Goal: Feedback & Contribution: Contribute content

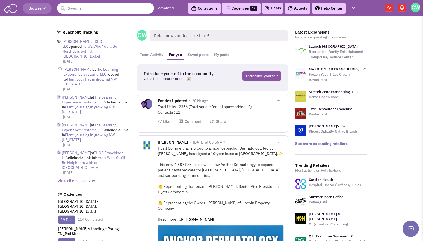
click at [73, 8] on input "text" at bounding box center [105, 8] width 97 height 11
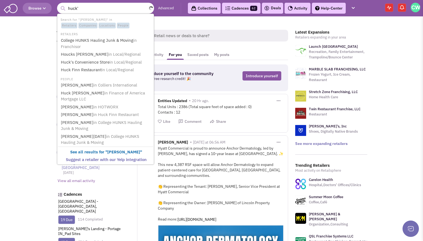
type input "huck's"
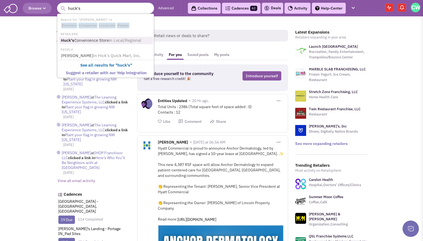
click at [95, 39] on link "Huck's Convenience Store in Local/Regional" at bounding box center [106, 40] width 94 height 7
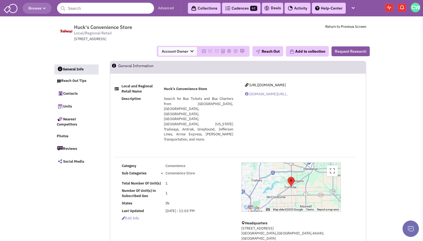
click at [76, 7] on input "text" at bounding box center [105, 8] width 97 height 11
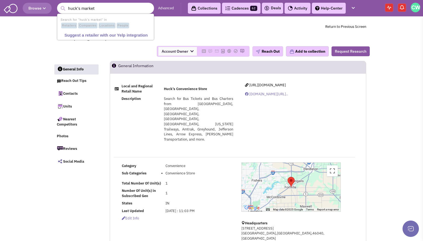
type input "huck's market"
click at [59, 4] on button "submit" at bounding box center [63, 8] width 8 height 8
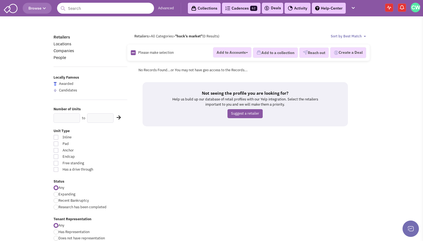
click at [89, 10] on input "text" at bounding box center [105, 8] width 97 height 11
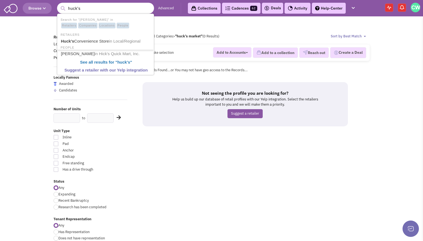
type input "huck's"
click at [59, 4] on button "submit" at bounding box center [63, 8] width 8 height 8
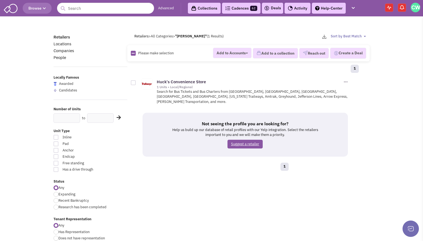
click at [250, 140] on link "Suggest a retailer" at bounding box center [244, 144] width 35 height 9
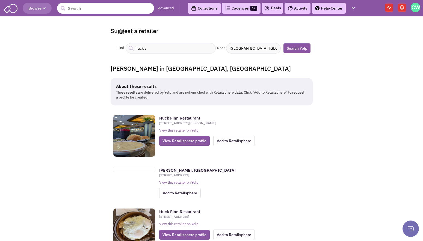
drag, startPoint x: 255, startPoint y: 47, endPoint x: 221, endPoint y: 48, distance: 33.8
click at [221, 48] on div "Find huck's Near [GEOGRAPHIC_DATA], [GEOGRAPHIC_DATA]" at bounding box center [198, 48] width 165 height 10
type input "indianpolis, [GEOGRAPHIC_DATA]"
click at [302, 48] on link "Search Yelp" at bounding box center [296, 48] width 27 height 10
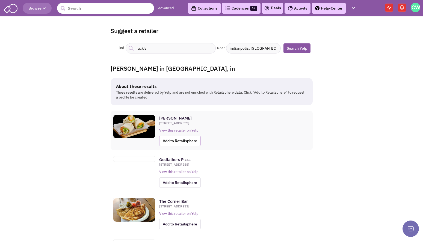
click at [174, 140] on span "Add to Retailsphere" at bounding box center [179, 141] width 41 height 10
